Goal: Transaction & Acquisition: Register for event/course

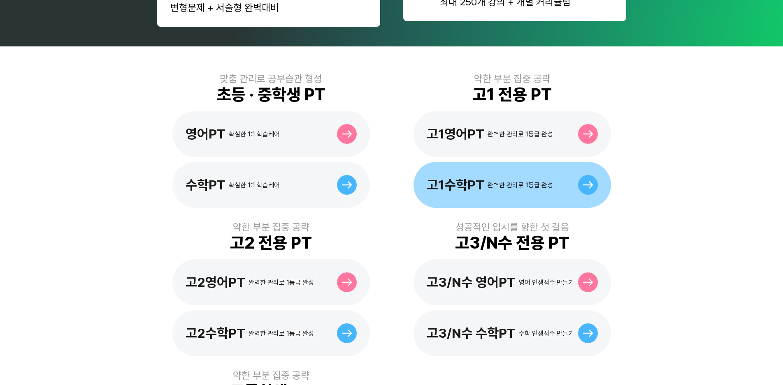
scroll to position [204, 0]
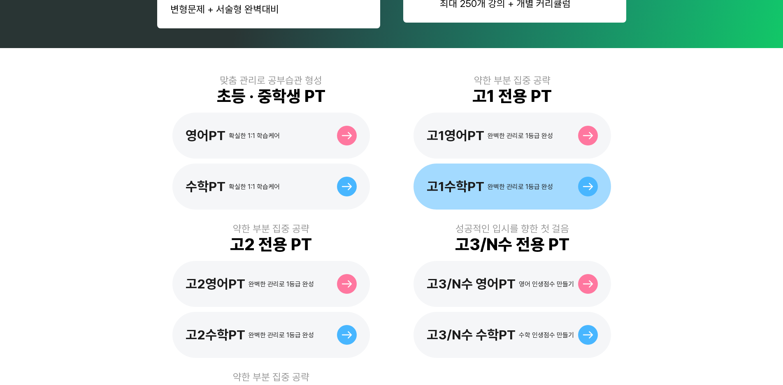
click at [520, 179] on div "고1수학PT 완벽한 관리로 1등급 완성" at bounding box center [490, 187] width 126 height 16
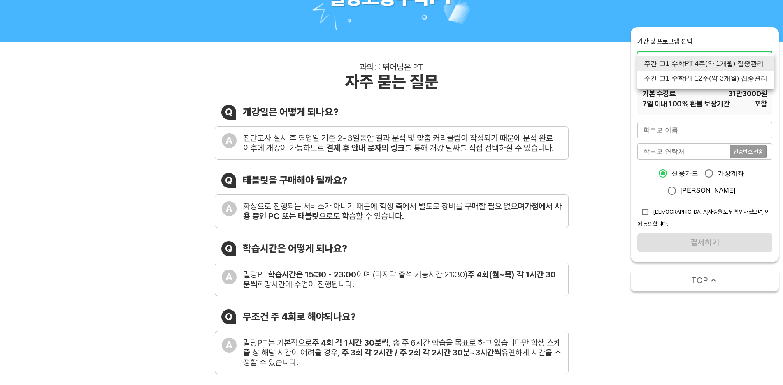
scroll to position [116, 0]
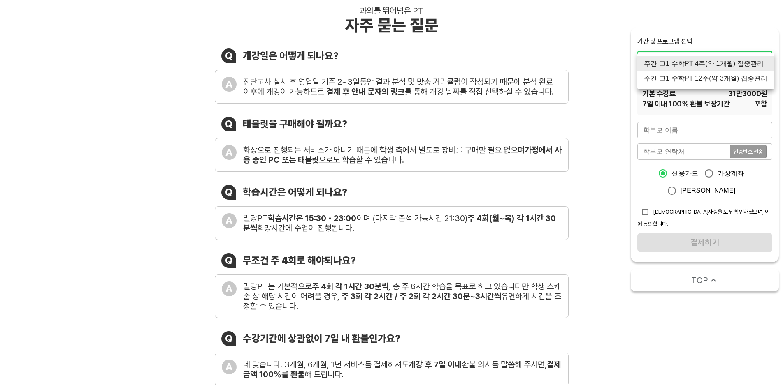
click at [736, 116] on div at bounding box center [391, 192] width 783 height 385
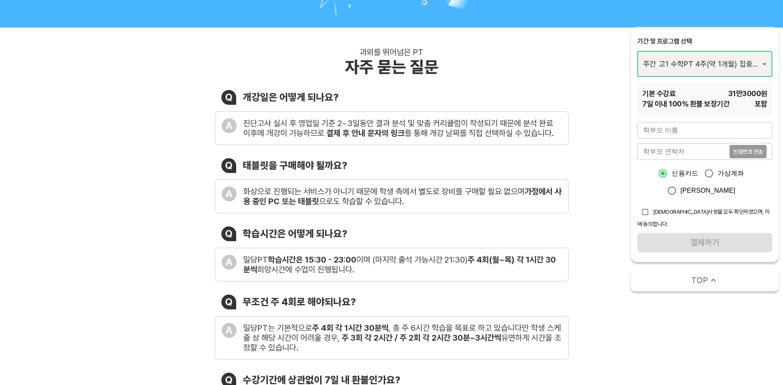
scroll to position [0, 0]
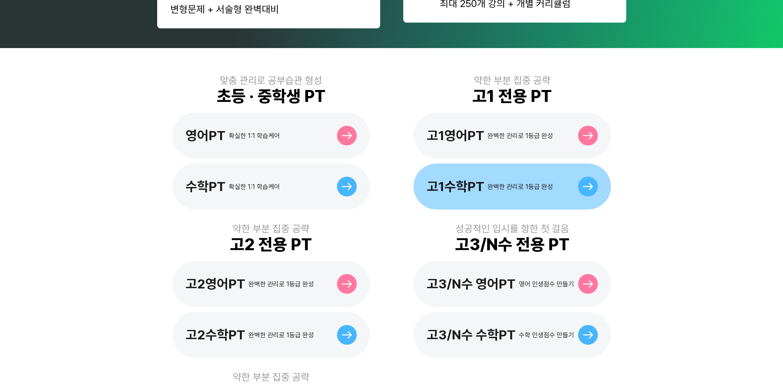
scroll to position [204, 0]
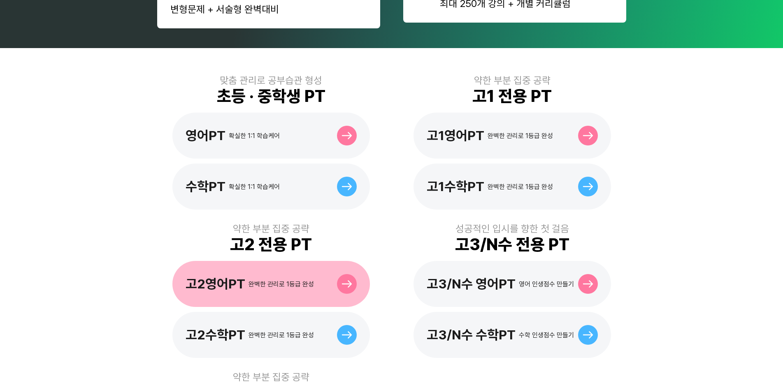
click at [272, 281] on div "완벽한 관리로 1등급 완성" at bounding box center [280, 285] width 65 height 8
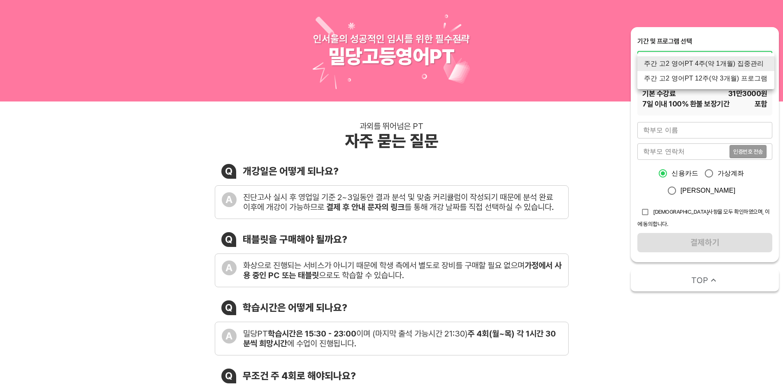
click at [761, 79] on li "주간 고2 영어PT 12주(약 3개월) 프로그램" at bounding box center [705, 78] width 137 height 15
type input "1772"
